Goal: Task Accomplishment & Management: Manage account settings

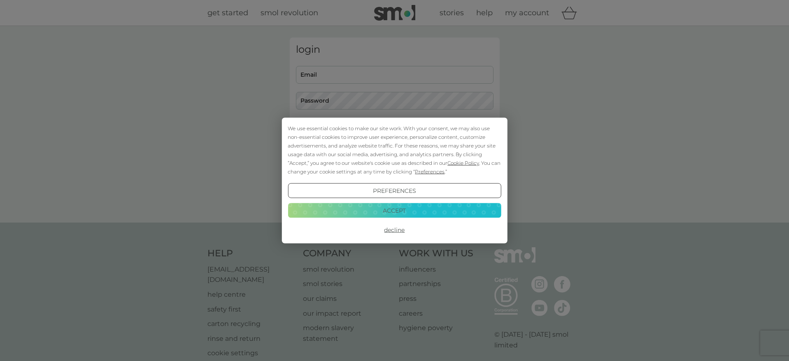
click at [396, 230] on button "Decline" at bounding box center [394, 229] width 213 height 15
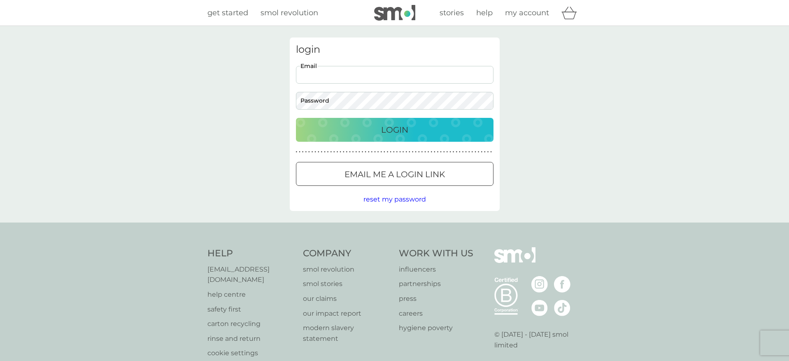
click at [319, 73] on input "Email" at bounding box center [395, 75] width 198 height 18
type input "[EMAIL_ADDRESS][DOMAIN_NAME]"
click at [376, 128] on div "Login" at bounding box center [394, 129] width 181 height 13
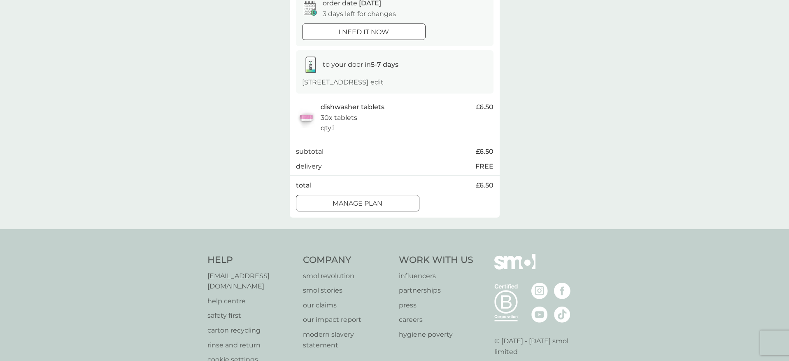
scroll to position [86, 0]
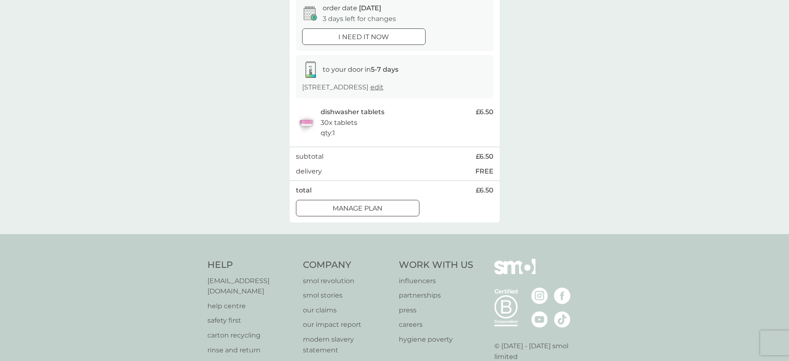
click at [355, 205] on div at bounding box center [358, 208] width 30 height 9
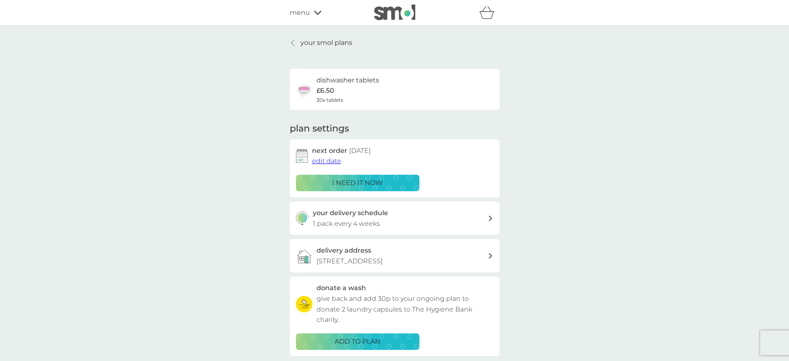
click at [294, 42] on icon at bounding box center [292, 43] width 3 height 7
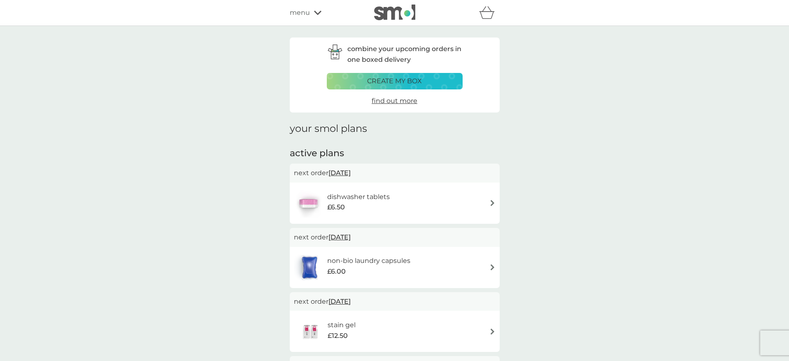
click at [494, 266] on img at bounding box center [492, 267] width 6 height 6
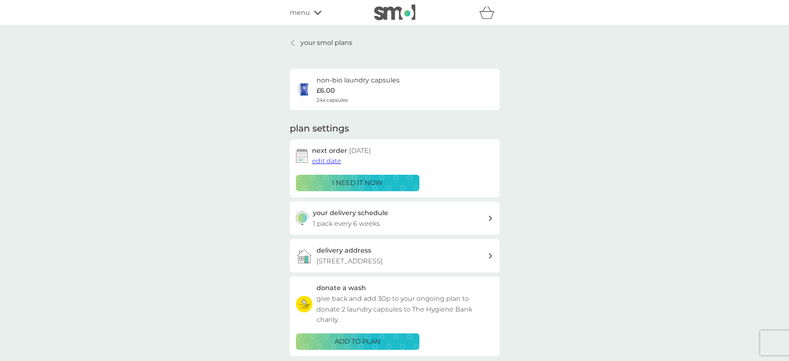
click at [340, 183] on p "i need it now" at bounding box center [357, 182] width 51 height 11
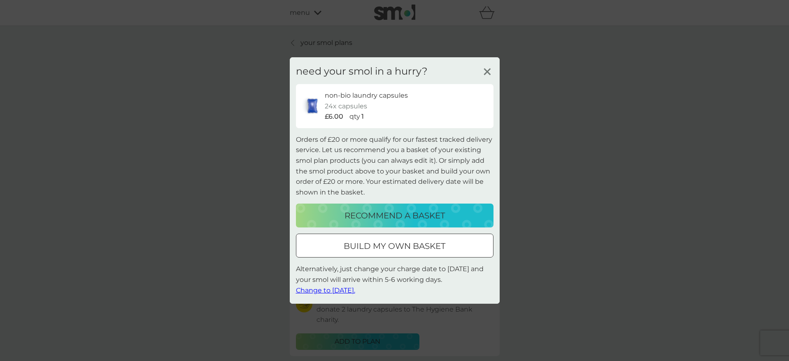
click at [322, 290] on span "Change to tomorrow." at bounding box center [325, 290] width 59 height 8
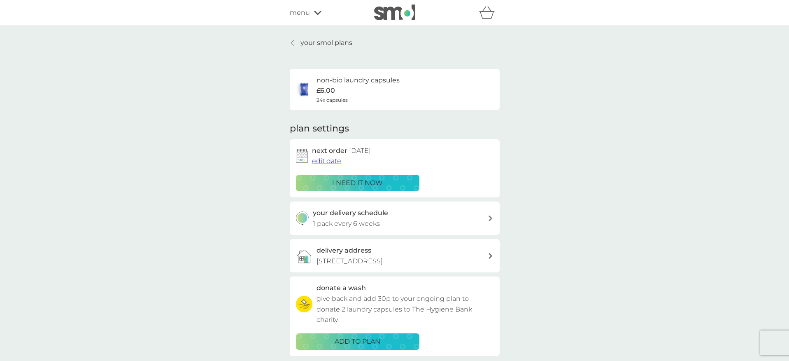
scroll to position [0, 0]
